Goal: Task Accomplishment & Management: Complete application form

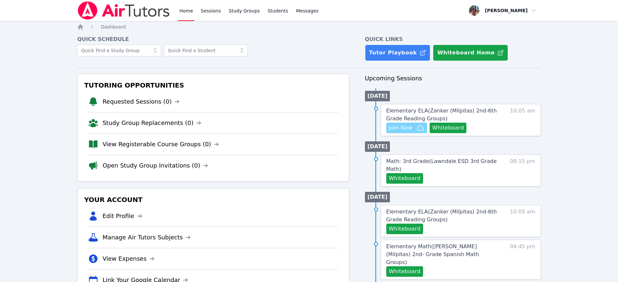
click at [400, 130] on span "Join Now" at bounding box center [401, 128] width 24 height 8
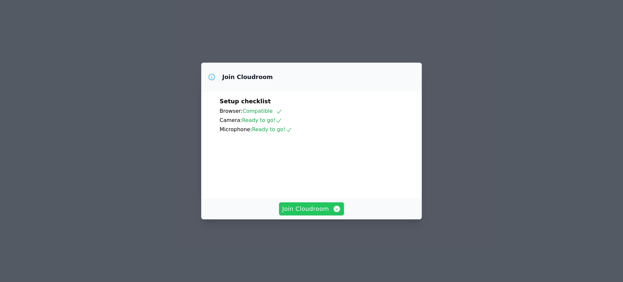
click at [318, 214] on span "Join Cloudroom" at bounding box center [311, 209] width 59 height 9
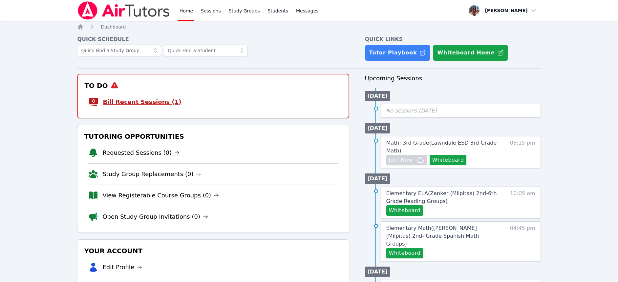
click at [166, 100] on link "Bill Recent Sessions (1)" at bounding box center [146, 102] width 86 height 9
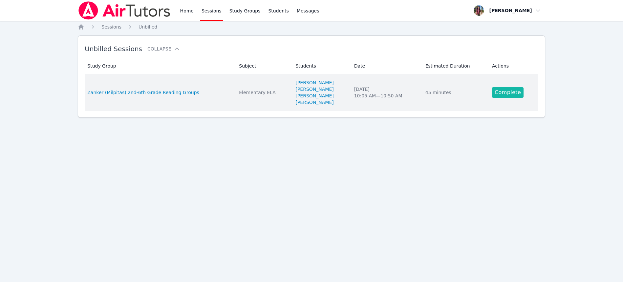
click at [515, 90] on link "Complete" at bounding box center [508, 92] width 32 height 11
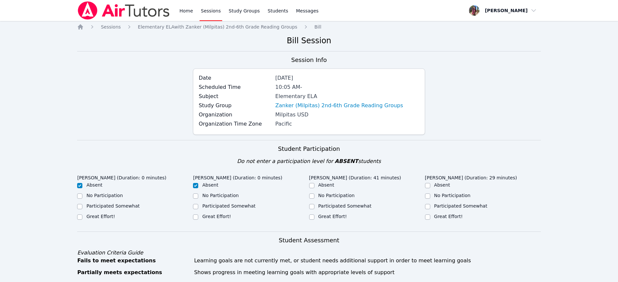
click at [438, 214] on label "Great Effort!" at bounding box center [448, 216] width 29 height 5
click at [431, 215] on input "Great Effort!" at bounding box center [427, 217] width 5 height 5
checkbox input "true"
click at [342, 218] on label "Great Effort!" at bounding box center [333, 216] width 29 height 5
click at [315, 218] on input "Great Effort!" at bounding box center [311, 217] width 5 height 5
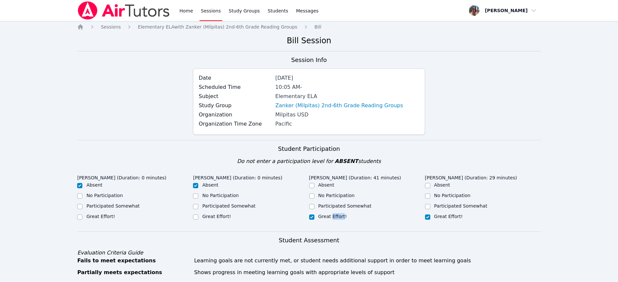
click at [342, 218] on label "Great Effort!" at bounding box center [333, 216] width 29 height 5
click at [315, 218] on input "Great Effort!" at bounding box center [311, 217] width 5 height 5
checkbox input "true"
click at [375, 228] on div "Fesum Akalu (Duration: 0 minutes) Absent No Participation Participated Somewhat…" at bounding box center [309, 202] width 464 height 60
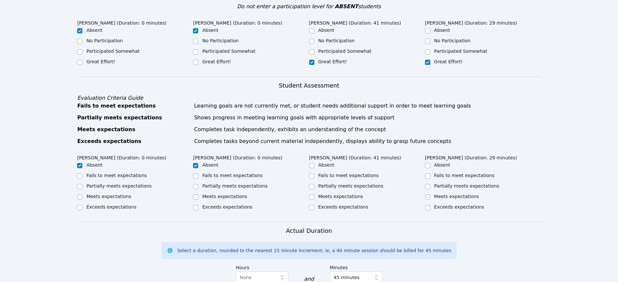
scroll to position [158, 0]
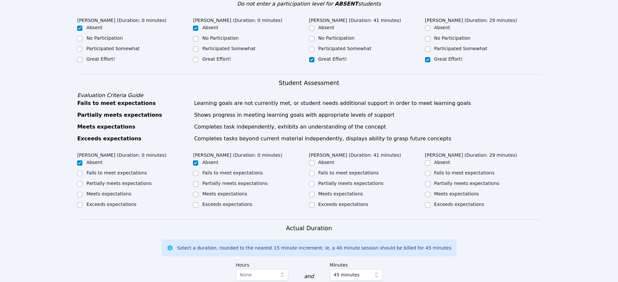
click at [319, 195] on label "Meets expectations" at bounding box center [341, 193] width 45 height 5
click at [315, 195] on input "Meets expectations" at bounding box center [311, 194] width 5 height 5
checkbox input "true"
click at [436, 192] on label "Meets expectations" at bounding box center [456, 193] width 45 height 5
click at [431, 192] on input "Meets expectations" at bounding box center [427, 194] width 5 height 5
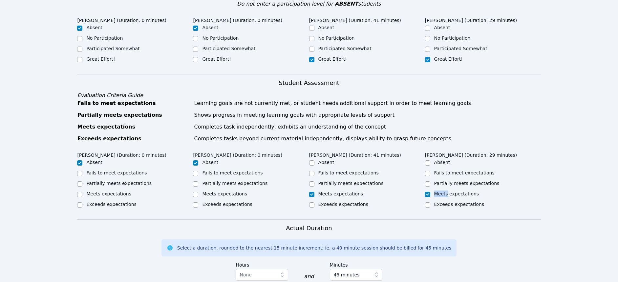
click at [436, 192] on label "Meets expectations" at bounding box center [456, 193] width 45 height 5
click at [431, 192] on input "Meets expectations" at bounding box center [427, 194] width 5 height 5
checkbox input "true"
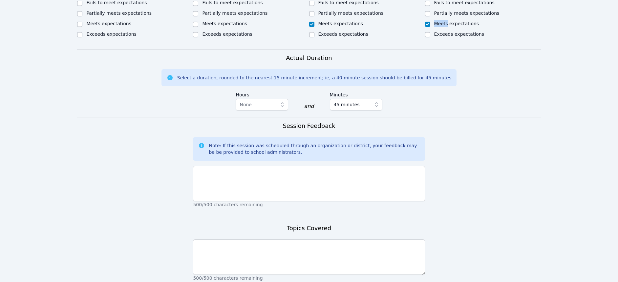
scroll to position [328, 0]
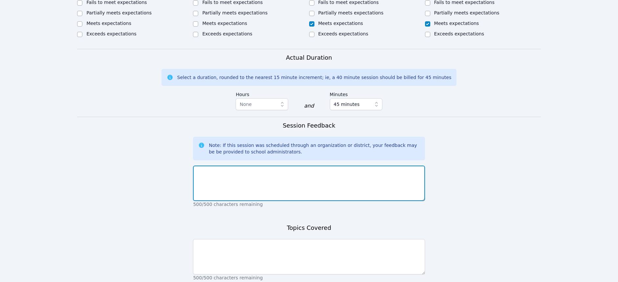
click at [387, 185] on textarea at bounding box center [309, 183] width 232 height 35
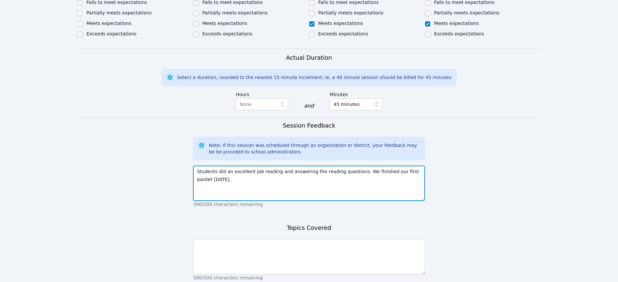
type textarea "Students did an excellent job reading and answering the reading questions. We f…"
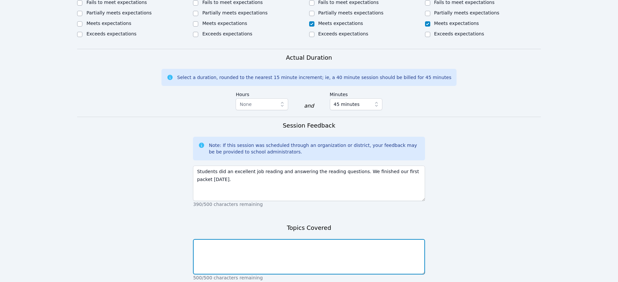
click at [378, 244] on textarea at bounding box center [309, 256] width 232 height 35
type textarea "w"
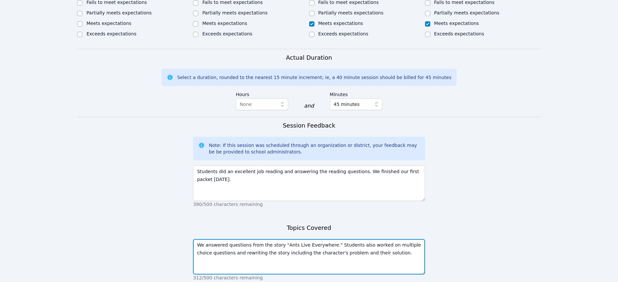
type textarea "We answered questions from the story "Ants Live Everywhere." Students also work…"
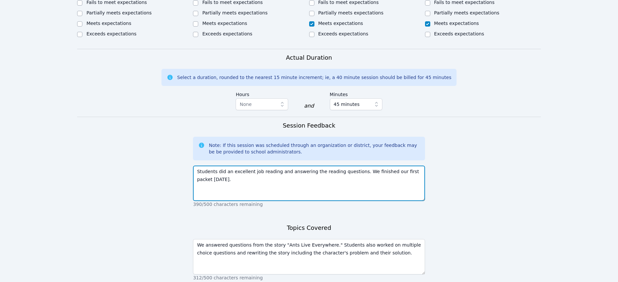
click at [371, 194] on textarea "Students did an excellent job reading and answering the reading questions. We f…" at bounding box center [309, 183] width 232 height 35
type textarea "Students did an excellent job reading and answering the reading questions. We f…"
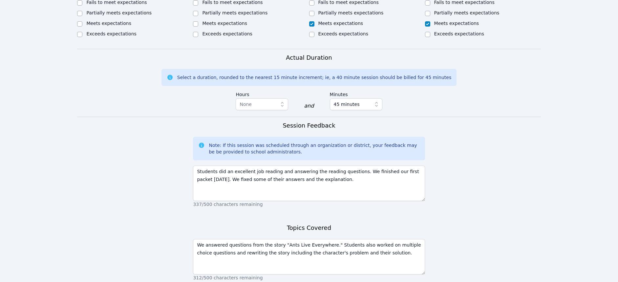
click at [187, 194] on form "Student Participation Do not enter a participation level for ABSENT students Fe…" at bounding box center [309, 66] width 464 height 508
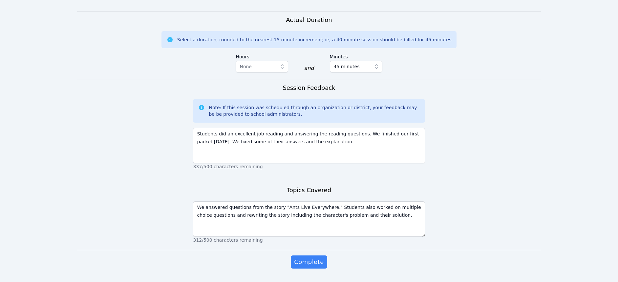
scroll to position [368, 0]
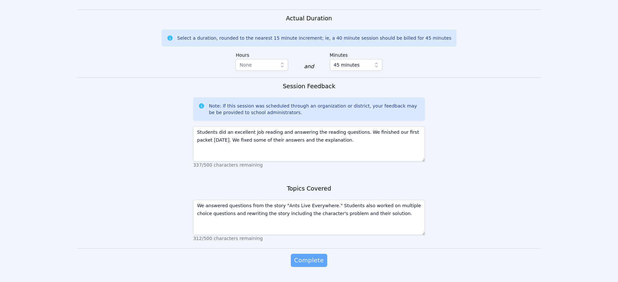
click at [299, 262] on span "Complete" at bounding box center [309, 260] width 30 height 9
